Goal: Communication & Community: Answer question/provide support

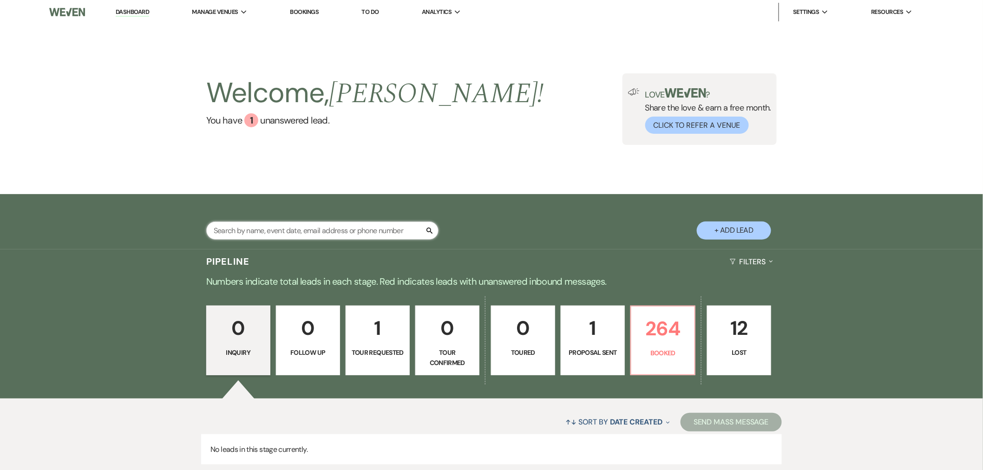
click at [269, 224] on input "text" at bounding box center [322, 231] width 232 height 18
type input "omolo"
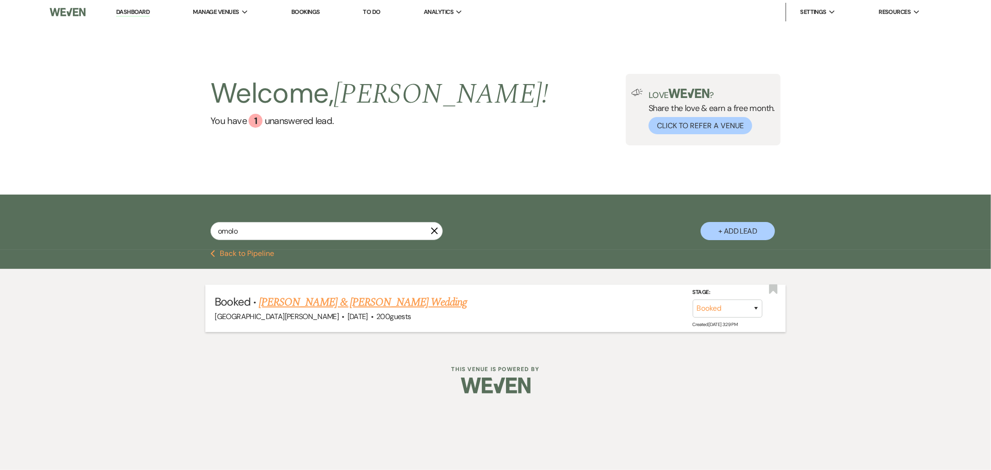
click at [341, 304] on link "[PERSON_NAME] & [PERSON_NAME] Wedding" at bounding box center [363, 302] width 208 height 17
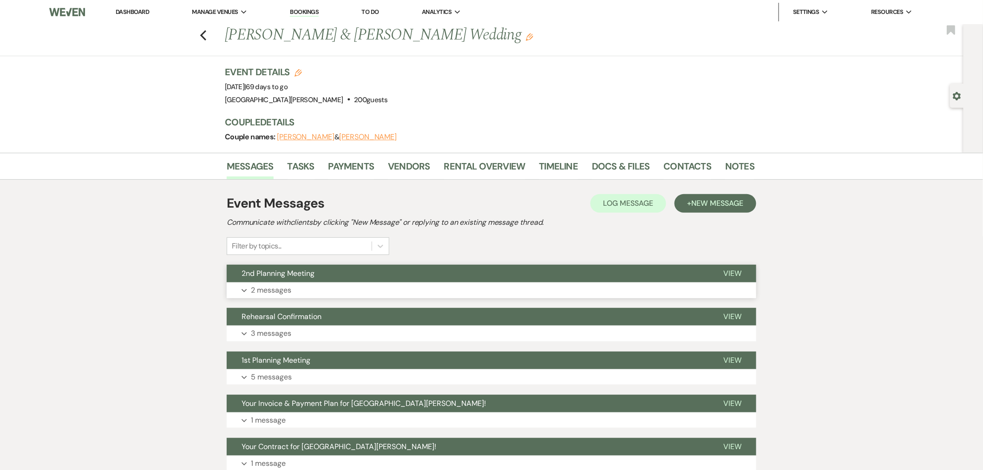
click at [333, 281] on button "2nd Planning Meeting" at bounding box center [468, 274] width 482 height 18
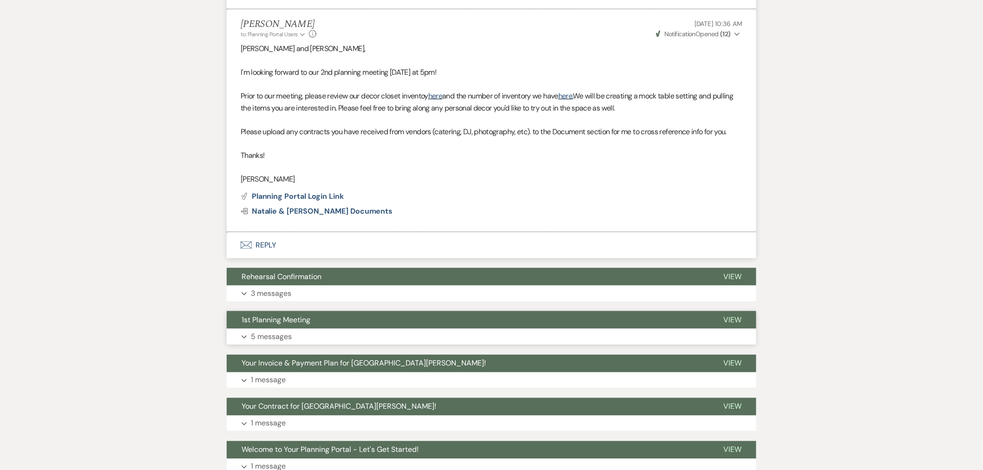
scroll to position [413, 0]
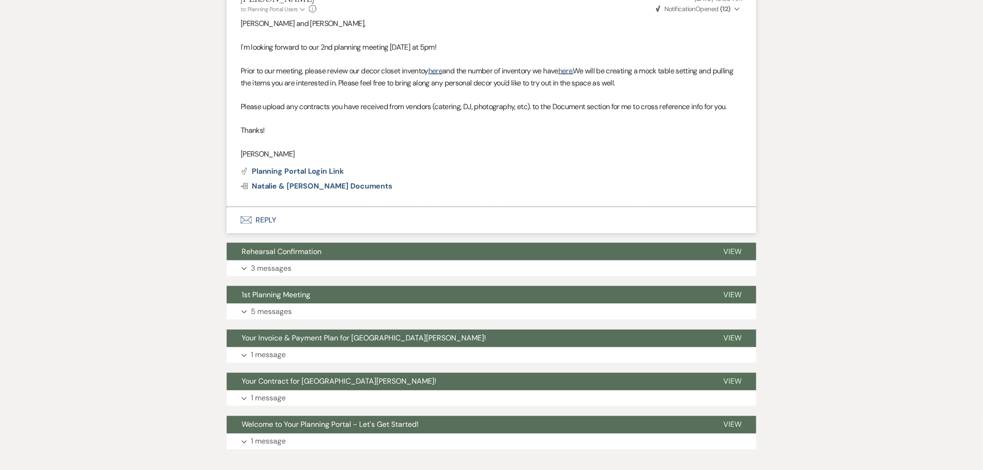
click at [292, 219] on button "Envelope Reply" at bounding box center [492, 220] width 530 height 26
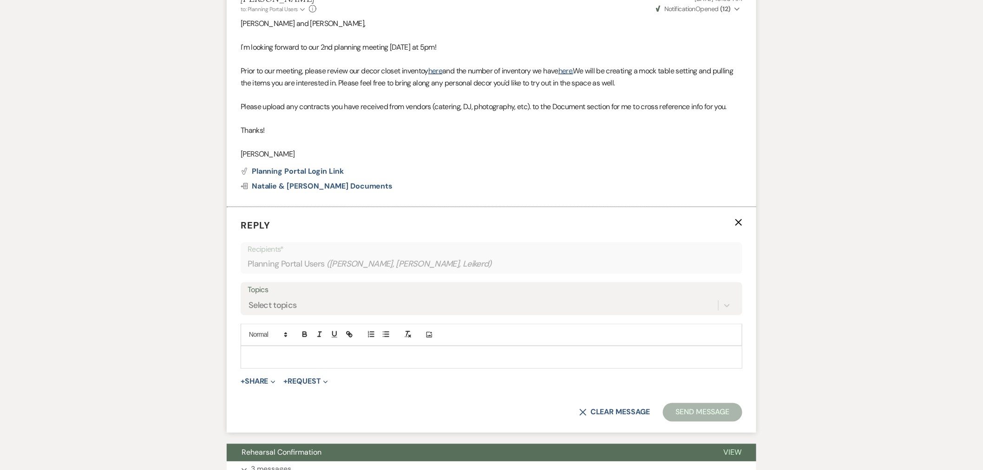
scroll to position [480, 0]
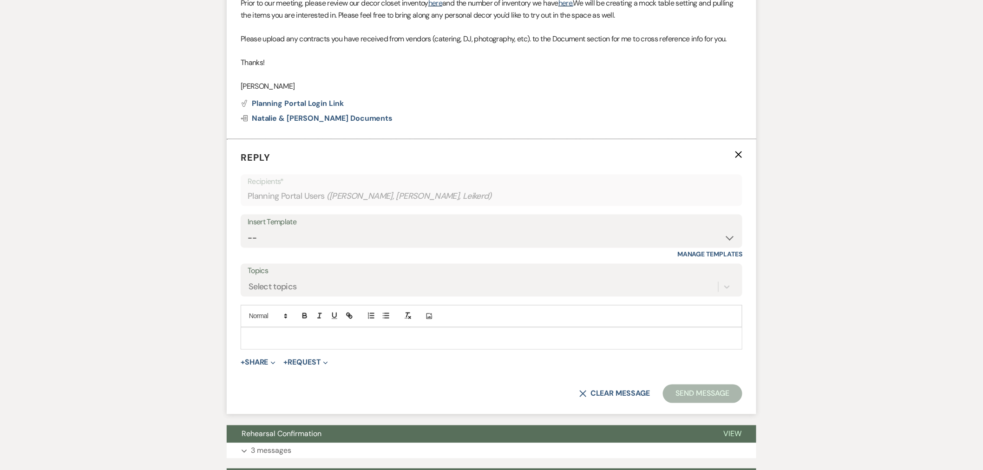
click at [357, 343] on p at bounding box center [491, 339] width 487 height 10
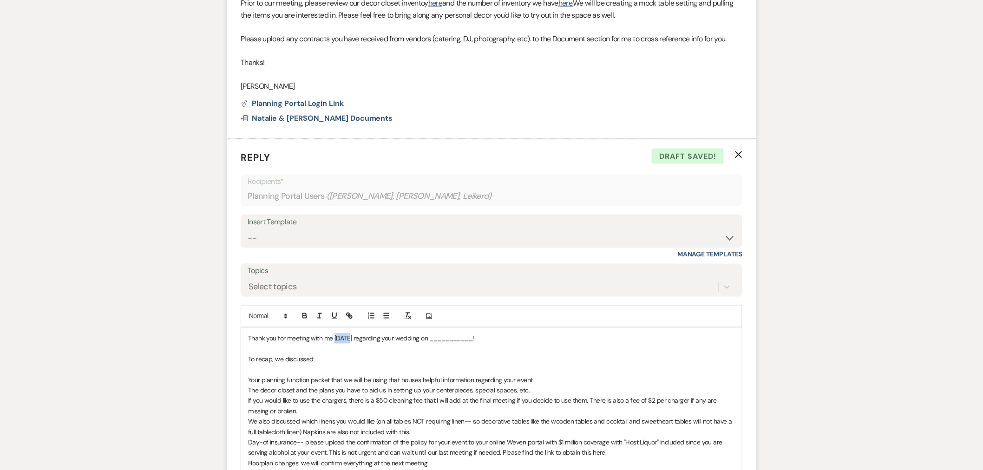
drag, startPoint x: 351, startPoint y: 339, endPoint x: 335, endPoint y: 339, distance: 15.8
click at [335, 339] on p "Thank you for meeting with me [DATE] regarding your wedding on ___________!" at bounding box center [491, 339] width 487 height 10
drag, startPoint x: 483, startPoint y: 340, endPoint x: 439, endPoint y: 342, distance: 44.2
click at [439, 342] on p "Thank you for meeting with me [DATE] regarding your wedding on ___________!" at bounding box center [491, 339] width 487 height 10
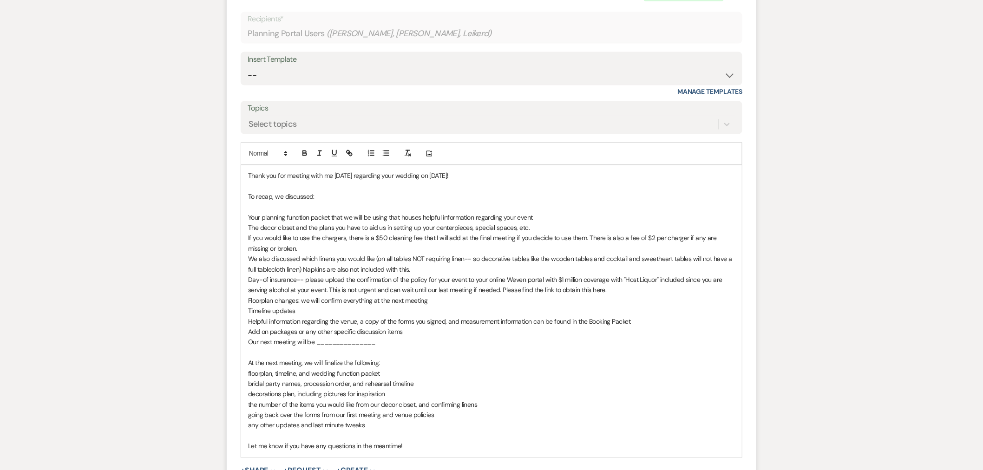
scroll to position [739, 0]
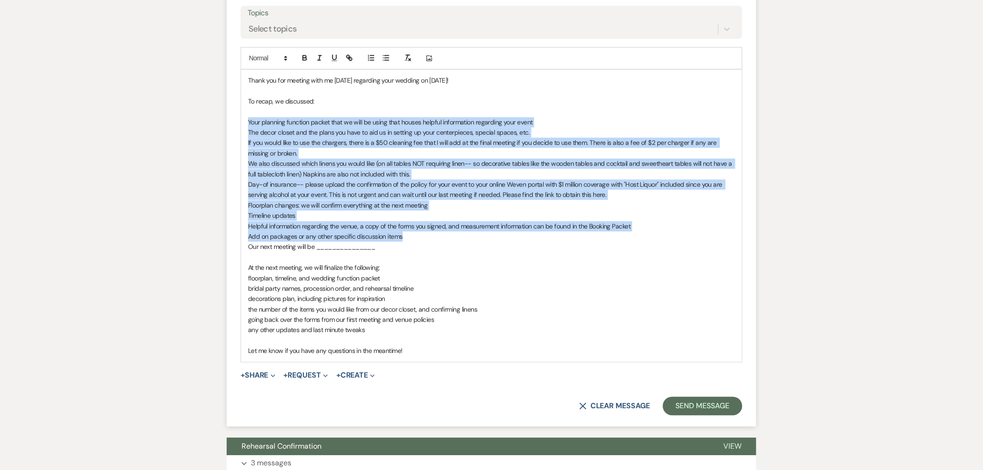
drag, startPoint x: 246, startPoint y: 123, endPoint x: 421, endPoint y: 241, distance: 211.2
click at [421, 241] on div "Thank you for meeting with me [DATE] regarding your wedding on [DATE]! To recap…" at bounding box center [491, 216] width 501 height 292
click at [380, 59] on button "button" at bounding box center [386, 57] width 13 height 11
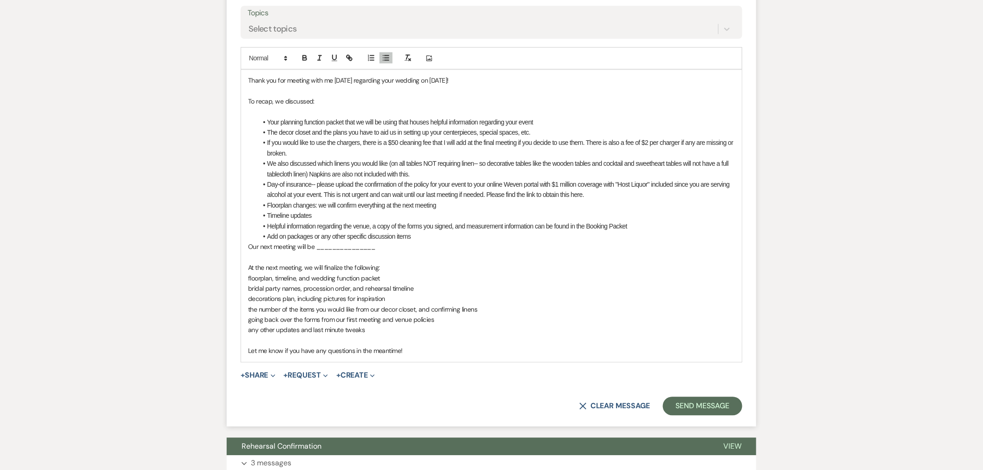
click at [429, 229] on ul "Your planning function packet that we will be using that houses helpful informa…" at bounding box center [496, 179] width 478 height 125
click at [416, 238] on li "Add on packages or any other specific discussion items" at bounding box center [496, 236] width 478 height 10
drag, startPoint x: 418, startPoint y: 240, endPoint x: 279, endPoint y: 238, distance: 139.4
click at [279, 238] on li "Add on packages or any other specific discussion items" at bounding box center [496, 236] width 478 height 10
click at [349, 239] on li "Add on packages or any other specific discussion items" at bounding box center [496, 236] width 478 height 10
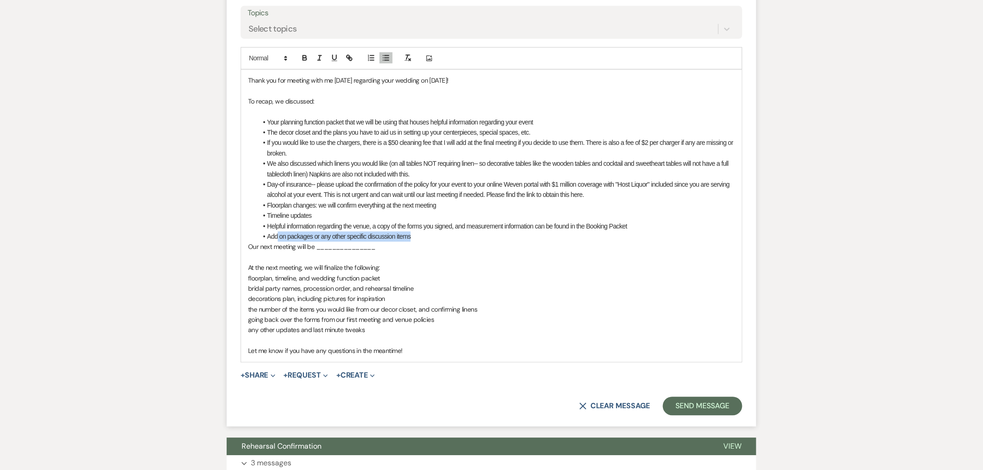
click at [405, 239] on li "Add on packages or any other specific discussion items" at bounding box center [496, 236] width 478 height 10
drag, startPoint x: 433, startPoint y: 240, endPoint x: 288, endPoint y: 235, distance: 145.0
click at [288, 235] on li "Add on packages or any other specific discussion items" at bounding box center [496, 236] width 478 height 10
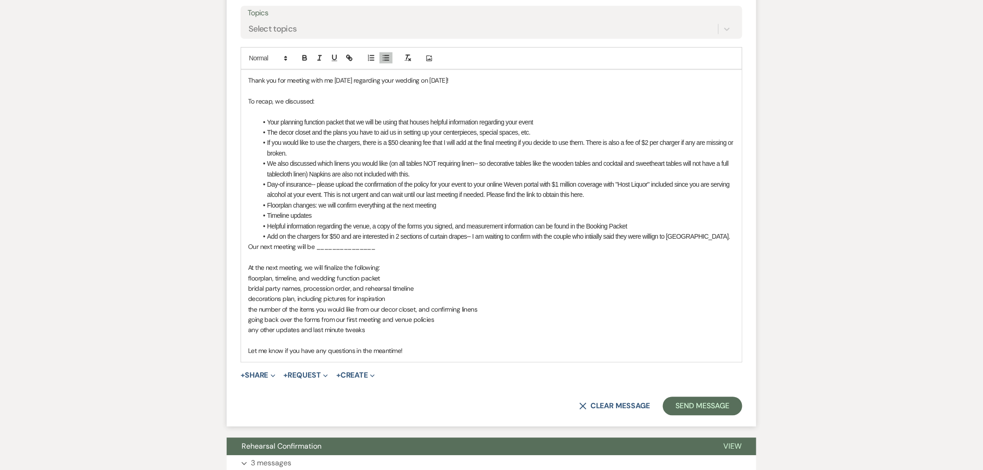
click at [277, 237] on li "Add on the chargers for $50 and are interested in 2 sections of curtain drapes-…" at bounding box center [496, 236] width 478 height 10
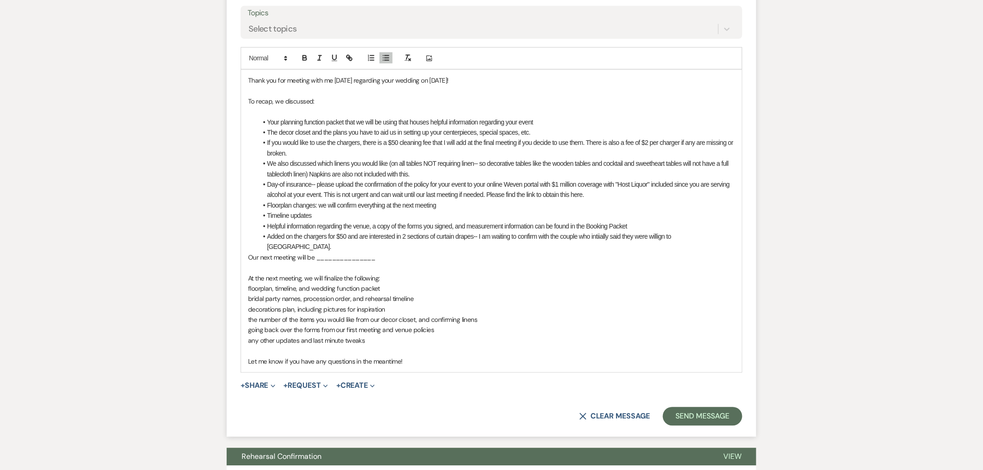
click at [708, 237] on li "Added on the chargers for $50 and are interested in 2 sections of curtain drape…" at bounding box center [496, 241] width 478 height 21
click at [686, 237] on li "Added on the chargers for $50 and are interested in 2 sections of curtain drape…" at bounding box center [496, 241] width 478 height 21
click at [245, 260] on div "Thank you for meeting with me [DATE] regarding your wedding on [DATE]! To recap…" at bounding box center [491, 221] width 501 height 302
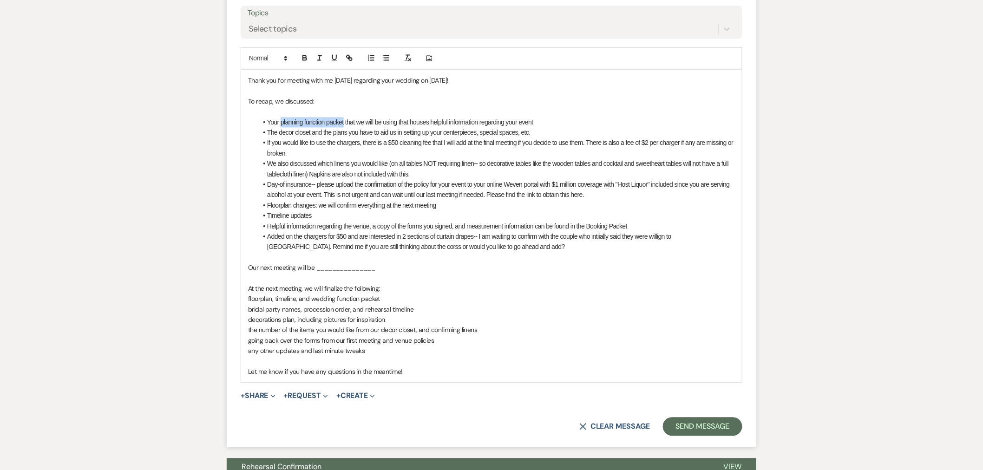
drag, startPoint x: 281, startPoint y: 122, endPoint x: 343, endPoint y: 120, distance: 62.3
click at [343, 120] on li "Your planning function packet that we will be using that houses helpful informa…" at bounding box center [496, 122] width 478 height 10
click at [347, 57] on icon "button" at bounding box center [348, 56] width 3 height 3
paste input "[URL][DOMAIN_NAME]"
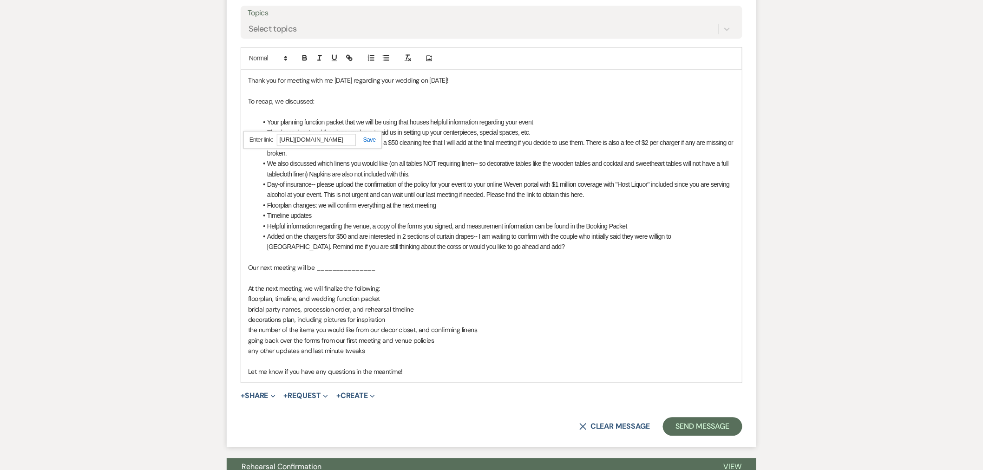
click at [368, 138] on link at bounding box center [366, 139] width 20 height 7
drag, startPoint x: 265, startPoint y: 186, endPoint x: 601, endPoint y: 196, distance: 336.1
click at [601, 196] on li "Day-of insurance-- please upload the confirmation of the policy for your event …" at bounding box center [496, 189] width 478 height 21
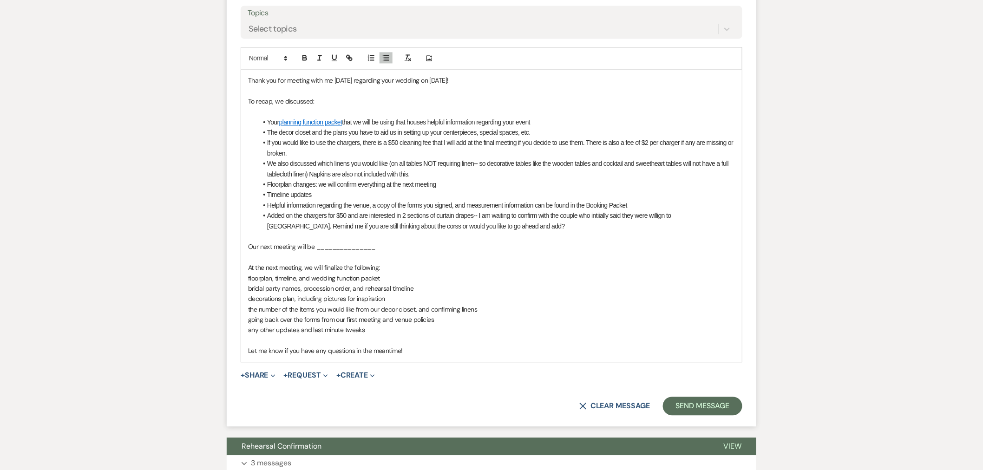
click at [402, 165] on li "We also discussed which linens you would like (on all tables NOT requiring line…" at bounding box center [496, 168] width 478 height 21
click at [336, 175] on li "We also discussed which linens you would like (Ivory) on all tables NOT requiri…" at bounding box center [496, 168] width 478 height 21
click at [440, 186] on li "Floorplan changes: we will confirm everything at the next meeting" at bounding box center [496, 184] width 478 height 10
click at [376, 196] on li "Timeline updates" at bounding box center [496, 195] width 478 height 10
drag, startPoint x: 322, startPoint y: 196, endPoint x: 266, endPoint y: 198, distance: 55.8
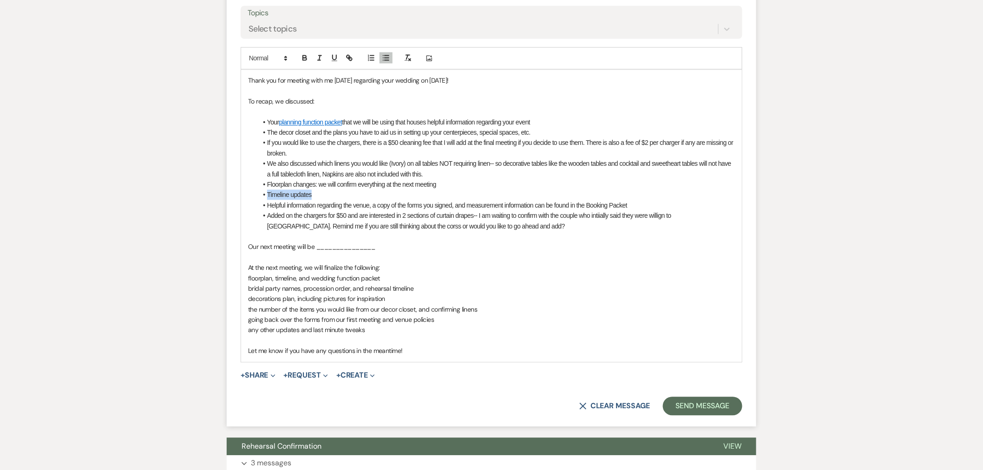
click at [266, 198] on li "Timeline updates" at bounding box center [496, 195] width 478 height 10
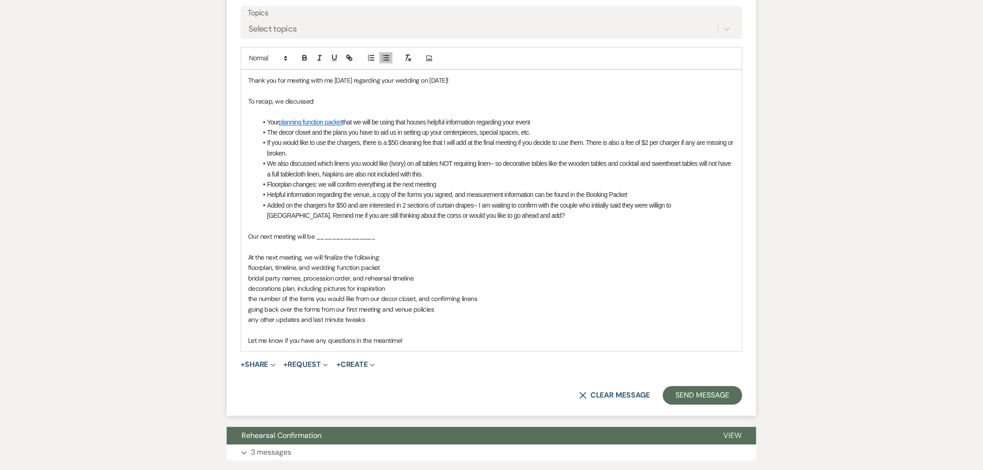
click at [649, 191] on li "Helpful information regarding the venue, a copy of the forms you signed, and me…" at bounding box center [496, 195] width 478 height 10
drag, startPoint x: 629, startPoint y: 192, endPoint x: 586, endPoint y: 193, distance: 42.7
click at [586, 193] on li "Helpful information regarding the venue, a copy of the forms you signed, and me…" at bounding box center [496, 195] width 478 height 10
click at [350, 56] on icon "button" at bounding box center [348, 56] width 3 height 3
paste input "[URL][DOMAIN_NAME]"
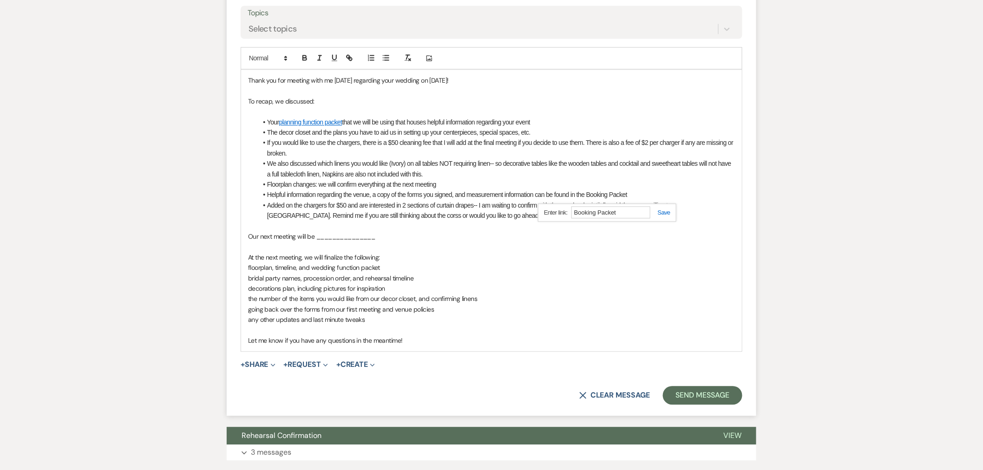
type input "[URL][DOMAIN_NAME]"
click at [667, 215] on link at bounding box center [660, 212] width 20 height 7
click at [595, 205] on li "Added on the chargers for $50 and are interested in 2 sections of curtain drape…" at bounding box center [496, 210] width 478 height 21
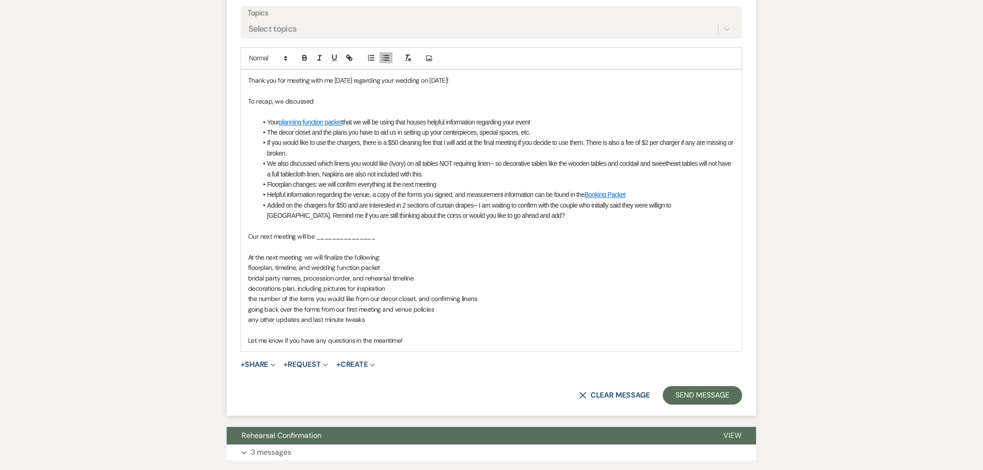
click at [660, 206] on li "Added on the chargers for $50 and are interested in 2 sections of curtain drape…" at bounding box center [496, 210] width 478 height 21
click at [344, 216] on li "Added on the chargers for $50 and are interested in 2 sections of curtain drape…" at bounding box center [496, 210] width 478 height 21
click at [466, 216] on li "Added on the chargers for $50 and are interested in 2 sections of curtain drape…" at bounding box center [496, 210] width 478 height 21
drag, startPoint x: 273, startPoint y: 142, endPoint x: 322, endPoint y: 151, distance: 49.2
click at [322, 151] on li "If you would like to use the chargers, there is a $50 cleaning fee that I will …" at bounding box center [496, 148] width 478 height 21
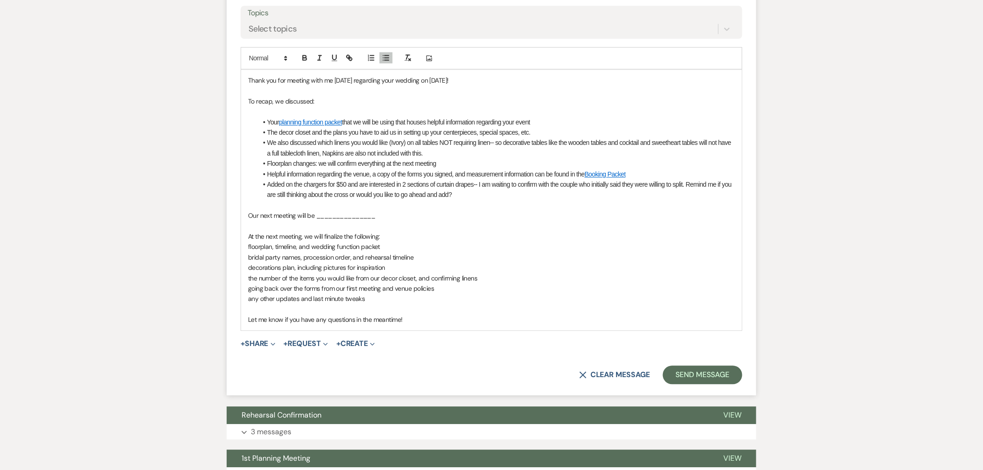
click at [281, 142] on li "We also discussed which linens you would like (Ivory) on all tables NOT requiri…" at bounding box center [496, 148] width 478 height 21
drag, startPoint x: 386, startPoint y: 217, endPoint x: 316, endPoint y: 217, distance: 69.2
click at [316, 217] on p "Our next meeting will be _______________" at bounding box center [491, 215] width 487 height 10
click at [247, 235] on div "Thank you for meeting with me [DATE] regarding your wedding on [DATE]! To recap…" at bounding box center [491, 200] width 501 height 261
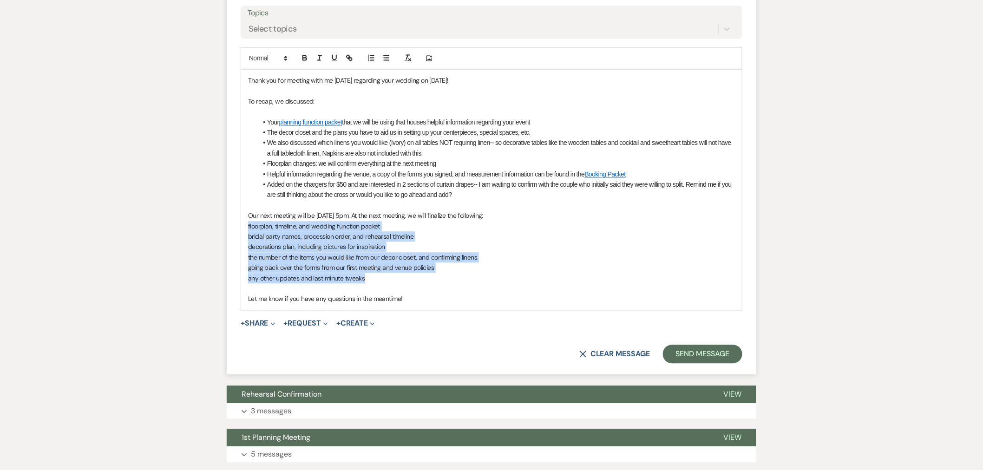
drag, startPoint x: 245, startPoint y: 228, endPoint x: 375, endPoint y: 275, distance: 138.7
click at [375, 275] on div "Thank you for meeting with me [DATE] regarding your wedding on [DATE]! To recap…" at bounding box center [491, 190] width 501 height 240
click at [383, 58] on line "button" at bounding box center [383, 58] width 0 height 0
click at [444, 247] on li "decorations plan, including pictures for inspiration" at bounding box center [496, 247] width 478 height 10
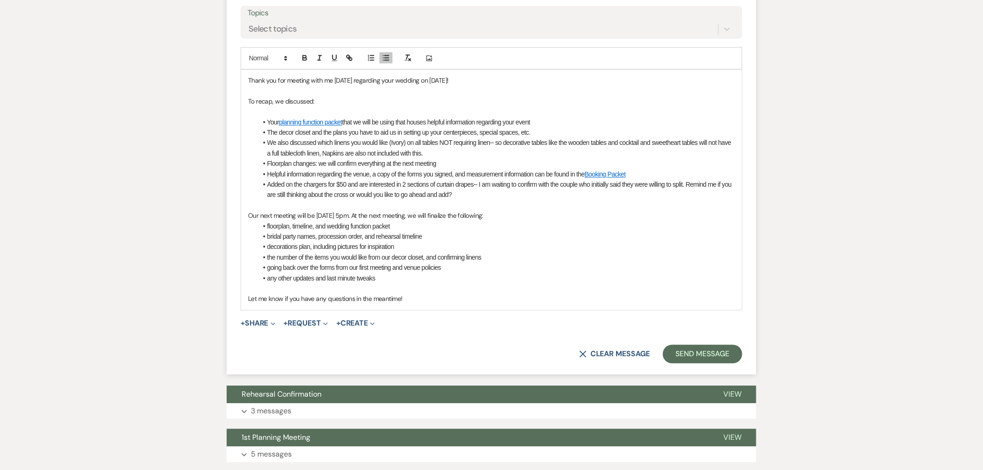
click at [434, 246] on li "decorations plan, including pictures for inspiration" at bounding box center [496, 247] width 478 height 10
click at [419, 301] on p "Let me know if you have any questions in the meantime!" at bounding box center [491, 299] width 487 height 10
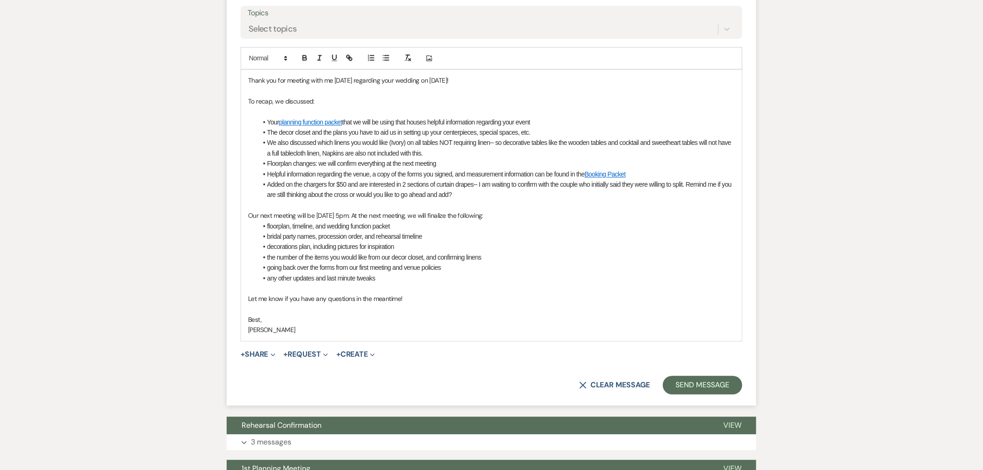
click at [462, 166] on li "Floorplan changes: we will confirm everything at the next meeting" at bounding box center [496, 163] width 478 height 10
click at [499, 197] on li "Added on the chargers for $50 and are interested in 2 sections of curtain drape…" at bounding box center [496, 189] width 478 height 21
click at [547, 133] on li "The decor closet and the plans you have to aid us in setting up your centerpiec…" at bounding box center [496, 132] width 478 height 10
click at [587, 133] on li "The decor closet and the plans you have to aid us in setting up your centerpiec…" at bounding box center [496, 132] width 478 height 10
click at [601, 132] on li "The decor closet and the plans you have to aid us in setting up your centerpiec…" at bounding box center [496, 132] width 478 height 10
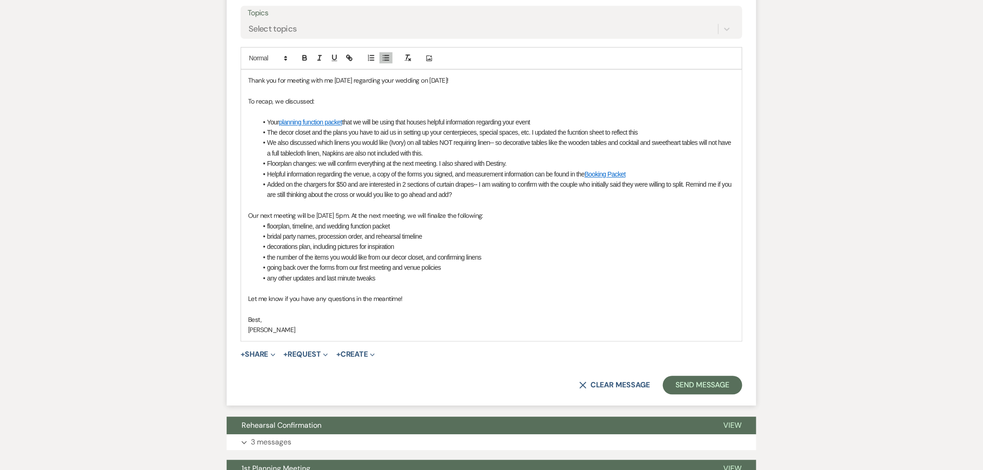
click at [584, 132] on li "The decor closet and the plans you have to aid us in setting up your centerpiec…" at bounding box center [496, 132] width 478 height 10
click at [663, 130] on li "The decor closet and the plans you have to aid us in setting up your centerpiec…" at bounding box center [496, 132] width 478 height 10
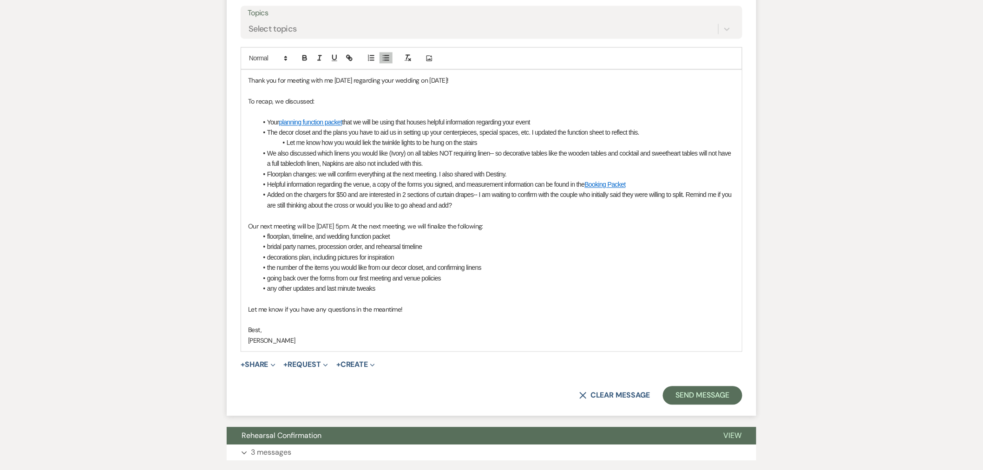
click at [365, 143] on li "Let me know how you would liek the twinkle lights to be hung on the stairs" at bounding box center [496, 143] width 478 height 10
click at [499, 147] on li "Let me know how you would like the twinkle lights to be hung on the stairs" at bounding box center [496, 143] width 478 height 10
click at [460, 203] on li "Added on the chargers for $50 and are interested in 2 sections of curtain drape…" at bounding box center [496, 200] width 478 height 21
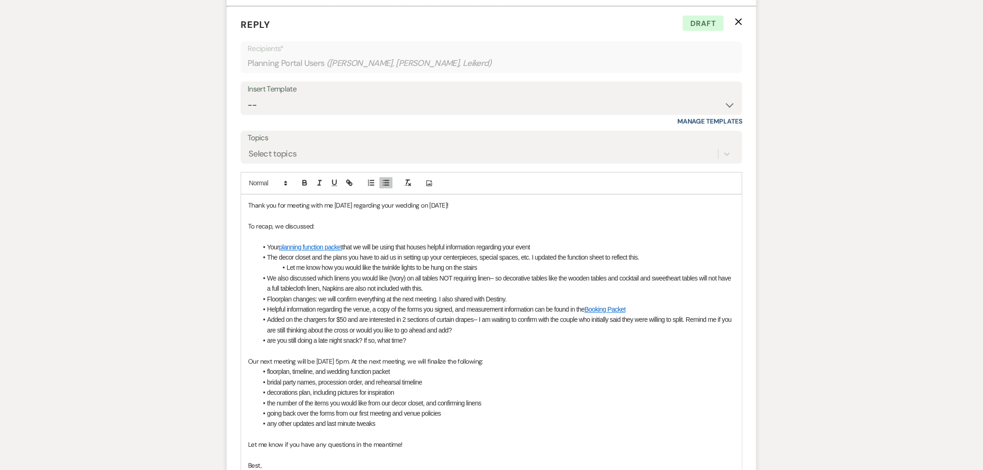
scroll to position [842, 0]
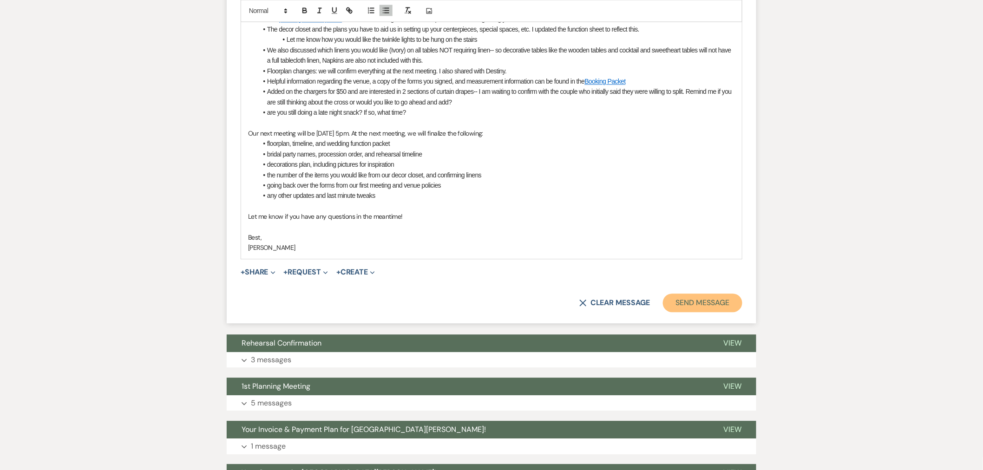
click at [722, 302] on button "Send Message" at bounding box center [702, 303] width 79 height 19
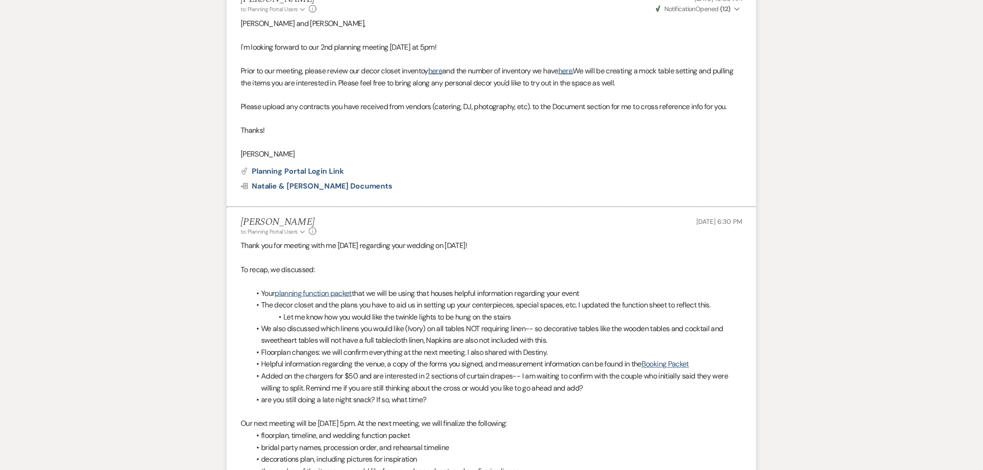
scroll to position [0, 0]
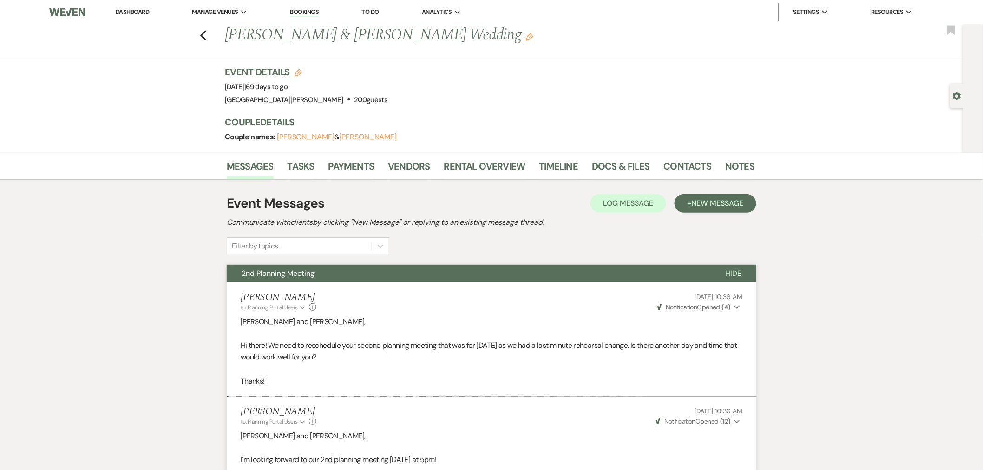
click at [132, 10] on link "Dashboard" at bounding box center [132, 12] width 33 height 8
